Goal: Task Accomplishment & Management: Use online tool/utility

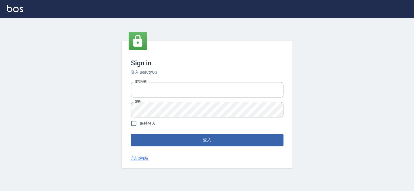
type input "27151227"
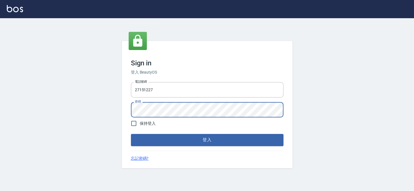
click at [113, 120] on div "Sign in 登入 BeautyOS 電話號碼 [PHONE_NUMBER] 電話號碼 密碼 密碼 保持登入 登入 忘記密碼?" at bounding box center [207, 104] width 414 height 173
click at [131, 134] on button "登入" at bounding box center [207, 140] width 152 height 12
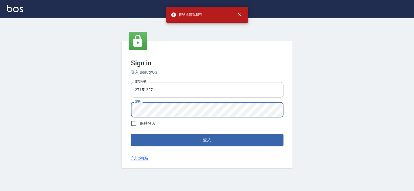
click at [131, 134] on button "登入" at bounding box center [207, 140] width 152 height 12
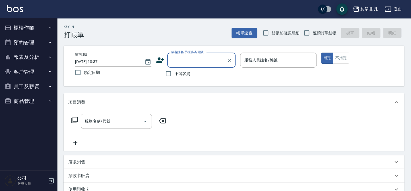
drag, startPoint x: 177, startPoint y: 72, endPoint x: 201, endPoint y: 65, distance: 25.1
click at [178, 72] on span "不留客資" at bounding box center [182, 74] width 16 height 6
click at [174, 72] on input "不留客資" at bounding box center [168, 74] width 12 height 12
checkbox input "true"
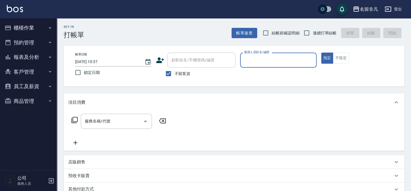
click at [250, 58] on input "服務人員姓名/編號" at bounding box center [278, 60] width 71 height 10
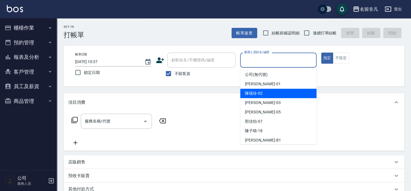
drag, startPoint x: 261, startPoint y: 90, endPoint x: 205, endPoint y: 102, distance: 57.3
click at [261, 90] on span "陳瑞珍 -02" at bounding box center [254, 93] width 18 height 6
type input "陳瑞珍-02"
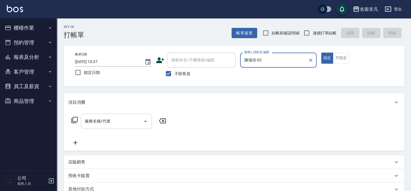
click at [126, 127] on div "服務名稱/代號" at bounding box center [116, 121] width 71 height 15
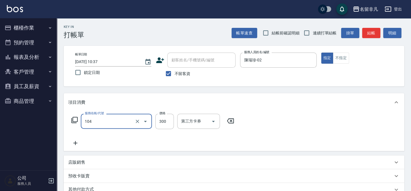
type input "洗髮(104)"
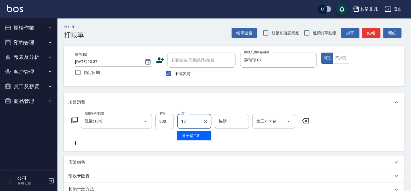
type input "陳子晴-18"
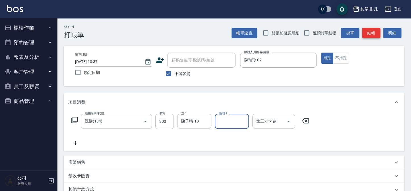
click at [370, 32] on button "結帳" at bounding box center [371, 33] width 18 height 11
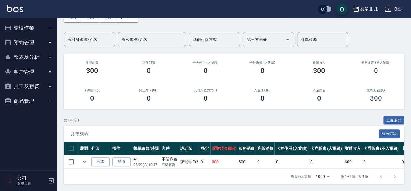
scroll to position [38, 0]
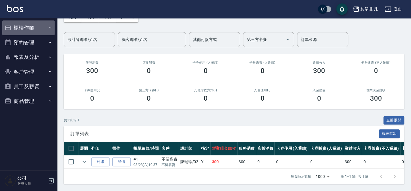
click at [34, 31] on button "櫃檯作業" at bounding box center [28, 27] width 52 height 15
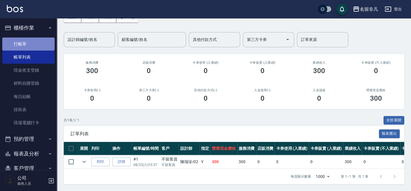
click at [42, 49] on link "打帳單" at bounding box center [28, 44] width 52 height 13
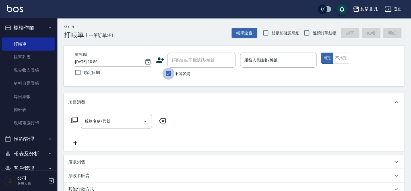
click at [171, 73] on input "不留客資" at bounding box center [168, 74] width 12 height 12
checkbox input "false"
click at [196, 53] on div "顧客姓名/手機號碼/編號" at bounding box center [201, 60] width 68 height 15
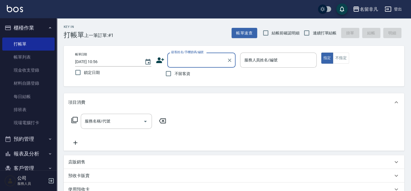
click at [196, 57] on input "顧客姓名/手機號碼/編號" at bounding box center [197, 60] width 55 height 10
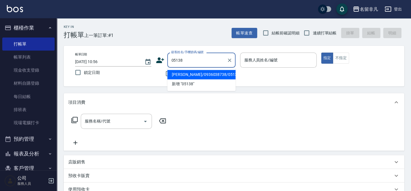
type input "[PERSON_NAME]/0936038738/05138"
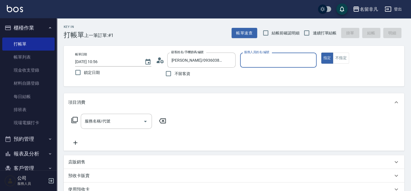
type input "[PERSON_NAME]-07"
click at [93, 125] on input "服務名稱/代號" at bounding box center [111, 121] width 57 height 10
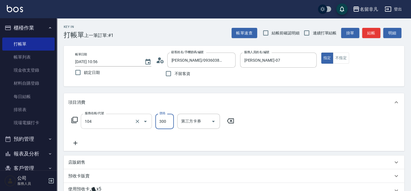
type input "洗髮(104)"
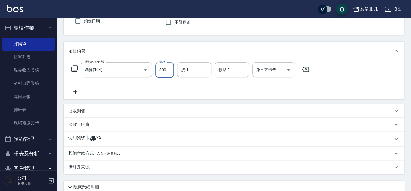
scroll to position [97, 0]
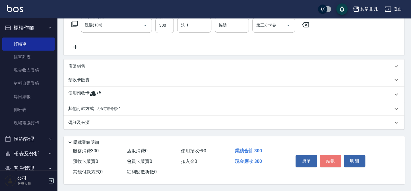
click at [324, 159] on button "結帳" at bounding box center [330, 161] width 21 height 12
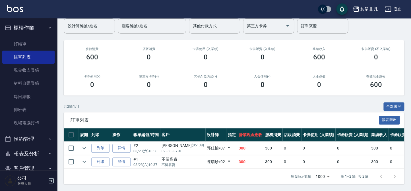
scroll to position [51, 0]
click at [105, 147] on button "列印" at bounding box center [100, 148] width 18 height 9
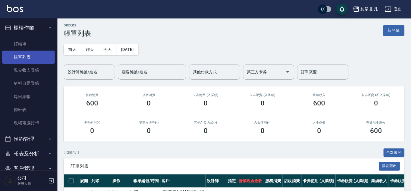
scroll to position [0, 0]
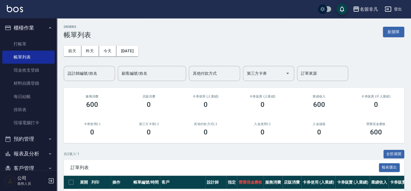
click at [26, 30] on button "櫃檯作業" at bounding box center [28, 27] width 52 height 15
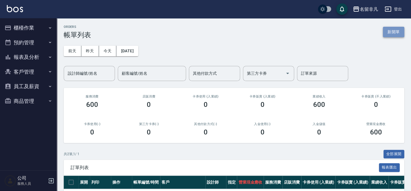
click at [394, 29] on button "新開單" at bounding box center [393, 32] width 21 height 11
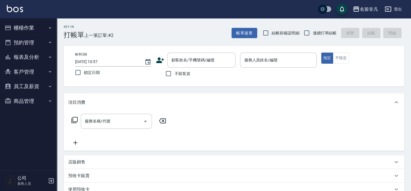
click at [178, 73] on span "不留客資" at bounding box center [182, 74] width 16 height 6
click at [174, 73] on input "不留客資" at bounding box center [168, 74] width 12 height 12
checkbox input "true"
